Goal: Information Seeking & Learning: Learn about a topic

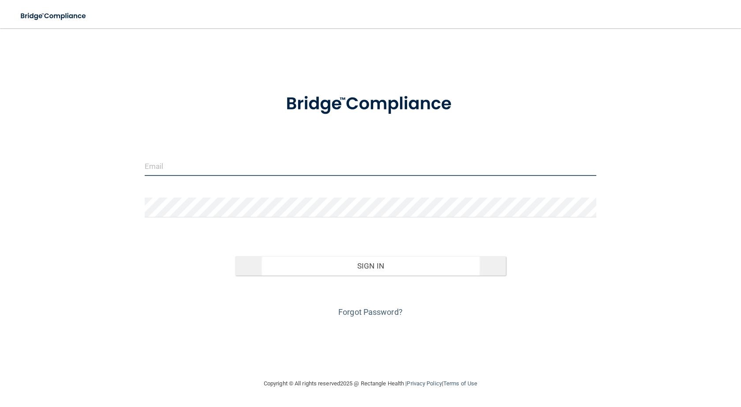
type input "[PERSON_NAME][EMAIL_ADDRESS][DOMAIN_NAME]"
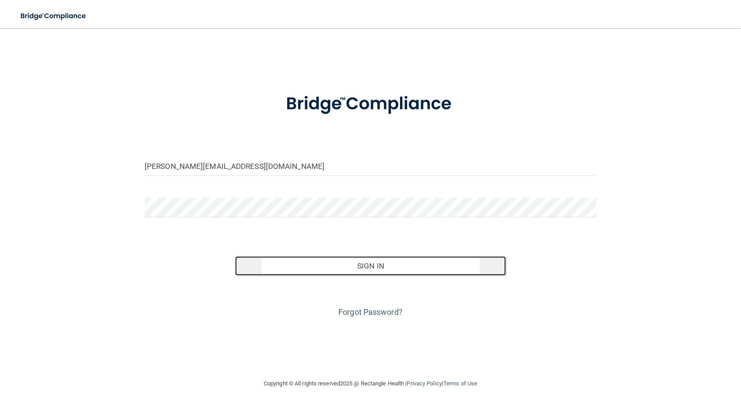
click at [361, 269] on button "Sign In" at bounding box center [370, 265] width 271 height 19
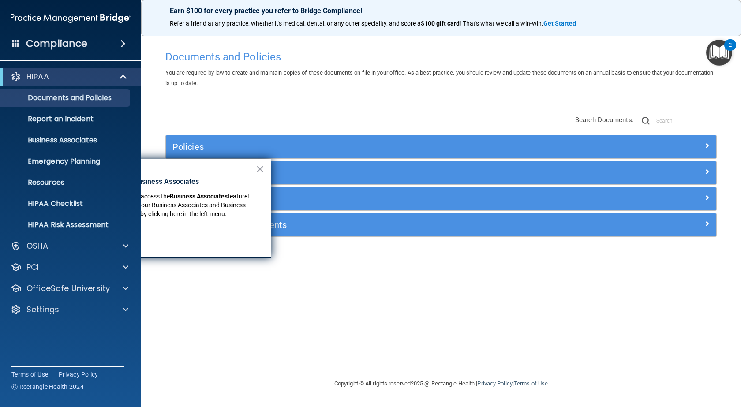
click at [253, 334] on div "Documents and Policies You are required by law to create and maintain copies of…" at bounding box center [441, 212] width 564 height 333
click at [262, 169] on button "×" at bounding box center [260, 169] width 8 height 14
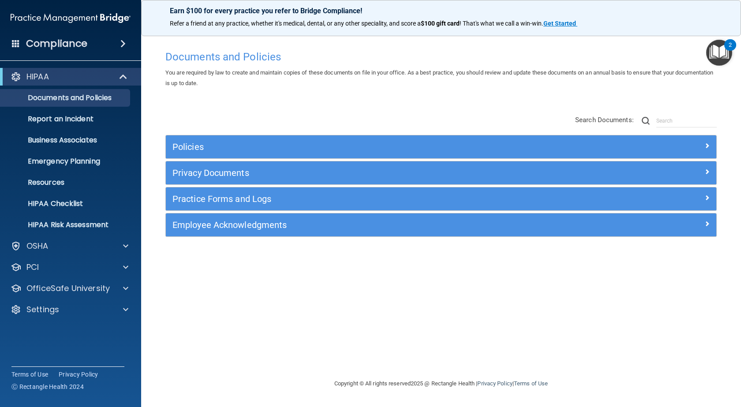
click at [121, 45] on span at bounding box center [122, 43] width 5 height 11
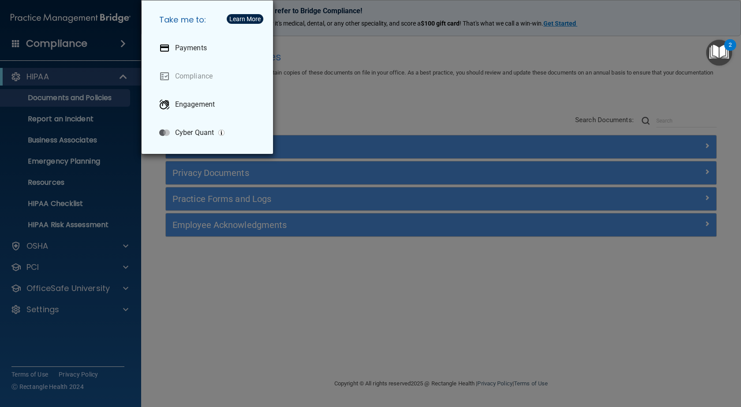
click at [212, 317] on div "Take me to: Payments Compliance Engagement Cyber Quant" at bounding box center [370, 203] width 741 height 407
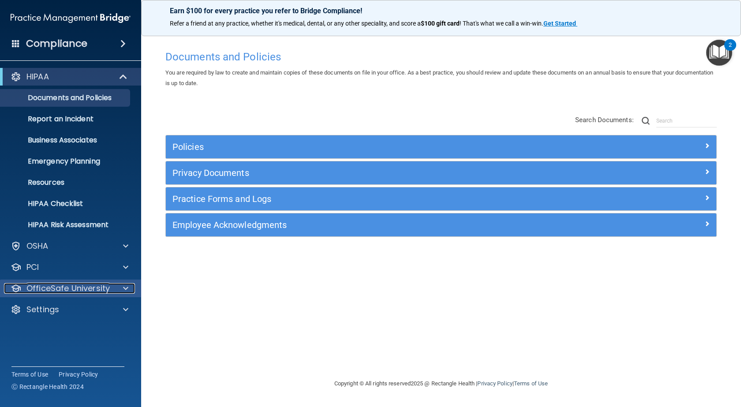
click at [123, 286] on span at bounding box center [125, 288] width 5 height 11
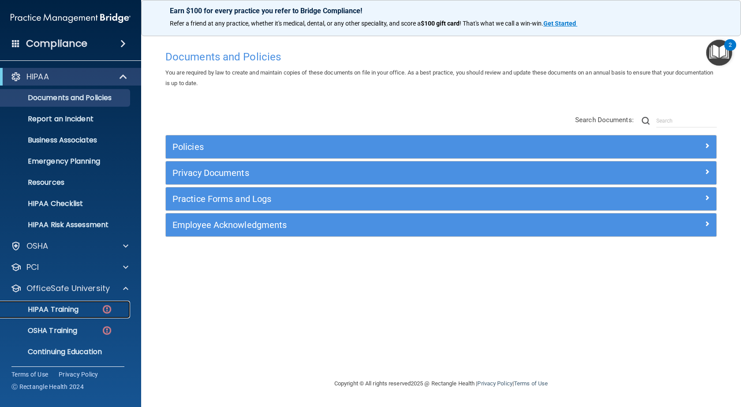
click at [59, 307] on p "HIPAA Training" at bounding box center [42, 309] width 73 height 9
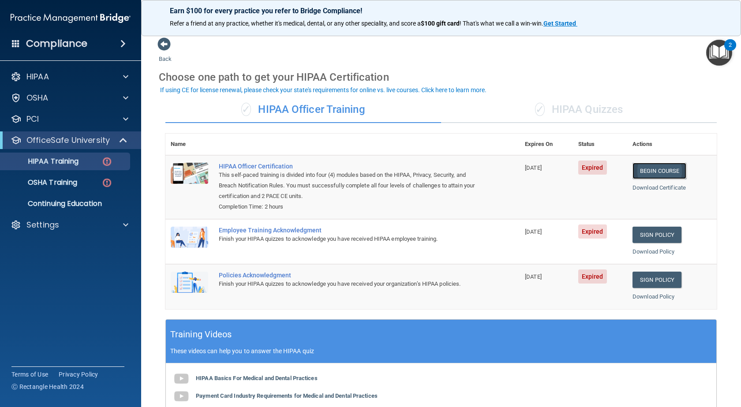
click at [654, 175] on link "Begin Course" at bounding box center [659, 171] width 54 height 16
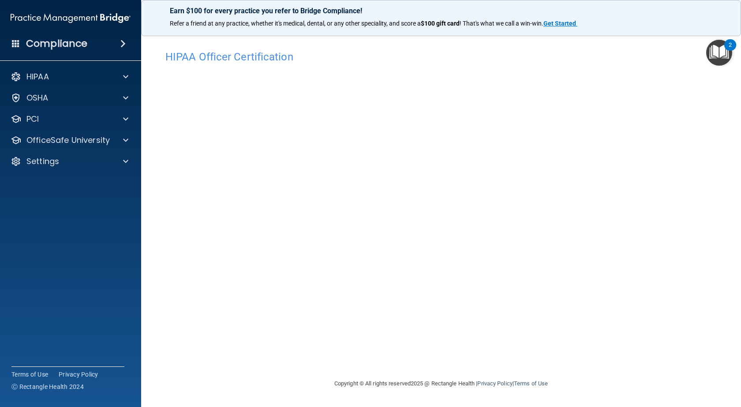
click at [718, 56] on img "Open Resource Center, 2 new notifications" at bounding box center [719, 53] width 26 height 26
click at [718, 56] on img "Open Resource Center" at bounding box center [719, 53] width 26 height 26
click at [718, 56] on img "Open Resource Center, 2 new notifications" at bounding box center [719, 53] width 26 height 26
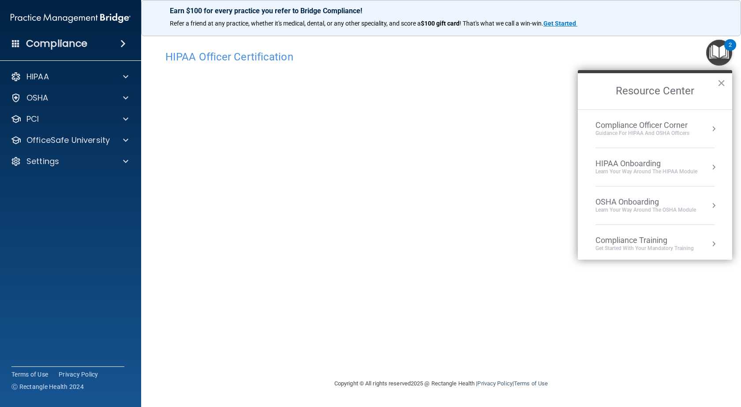
click at [718, 56] on img "Open Resource Center, 2 new notifications" at bounding box center [719, 53] width 26 height 26
